Goal: Information Seeking & Learning: Find specific fact

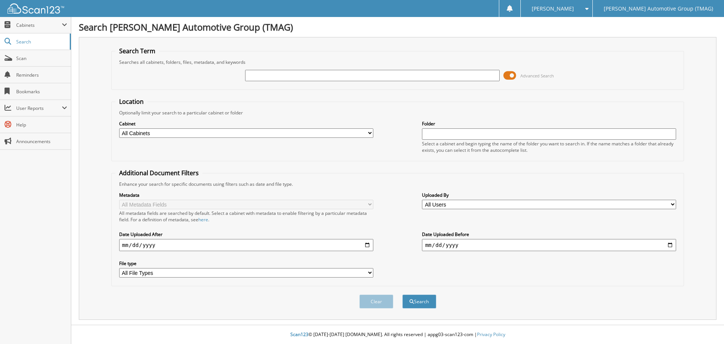
click at [249, 74] on input "text" at bounding box center [372, 75] width 254 height 11
type input "F25779"
click at [402, 294] on button "Search" at bounding box center [419, 301] width 34 height 14
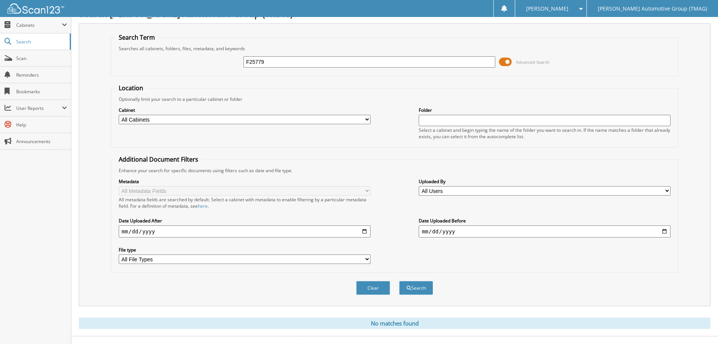
scroll to position [25, 0]
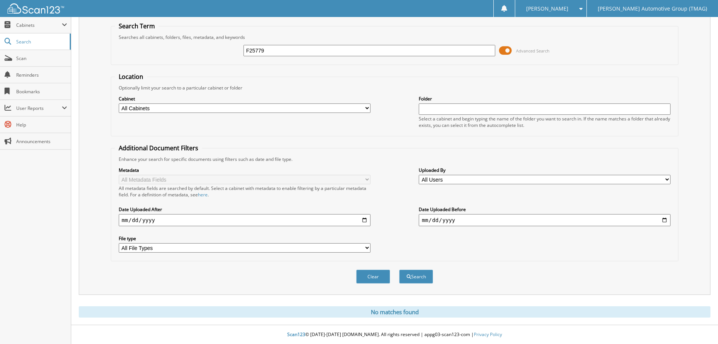
drag, startPoint x: 275, startPoint y: 52, endPoint x: 189, endPoint y: 49, distance: 85.6
click at [189, 49] on div "F25779 Advanced Search" at bounding box center [395, 50] width 560 height 20
type input "H25806"
click at [399, 269] on button "Search" at bounding box center [416, 276] width 34 height 14
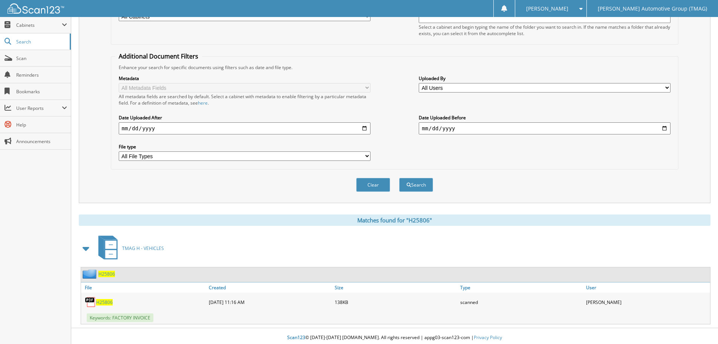
scroll to position [120, 0]
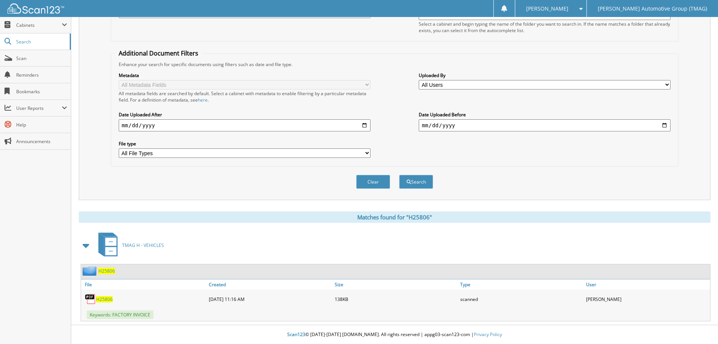
click at [104, 271] on span "H25806" at bounding box center [106, 270] width 17 height 6
